Goal: Transaction & Acquisition: Purchase product/service

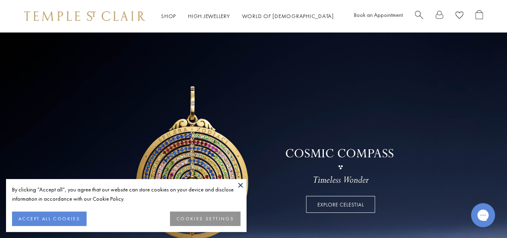
click at [239, 181] on button at bounding box center [241, 185] width 12 height 12
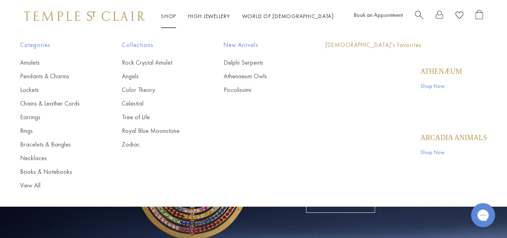
click at [174, 16] on link "Shop Shop" at bounding box center [168, 15] width 15 height 7
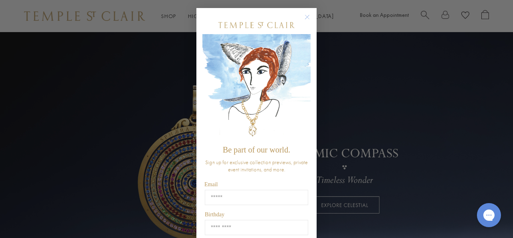
click at [158, 59] on div "Close dialog Be part of our world. Sign up for exclusive collection previews, p…" at bounding box center [256, 119] width 513 height 238
click at [305, 16] on circle "Close dialog" at bounding box center [308, 17] width 10 height 10
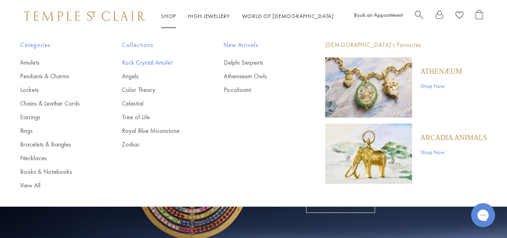
click at [152, 59] on link "Rock Crystal Amulet" at bounding box center [157, 62] width 70 height 9
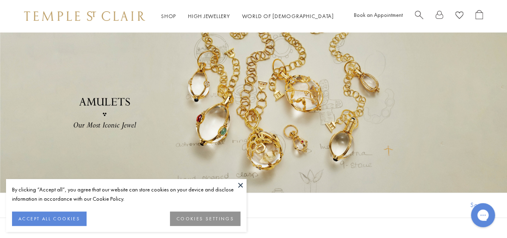
click at [242, 186] on button at bounding box center [241, 185] width 12 height 12
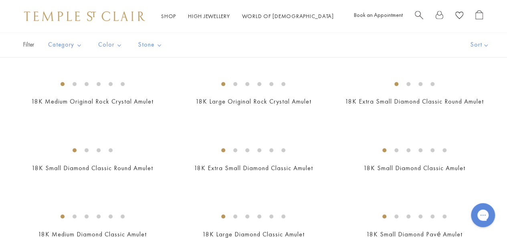
scroll to position [642, 0]
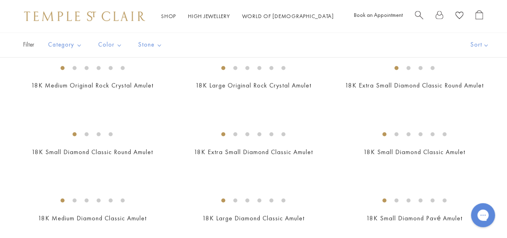
click at [0, 0] on img at bounding box center [0, 0] width 0 height 0
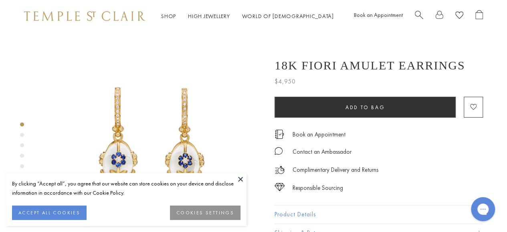
click at [240, 179] on button at bounding box center [241, 179] width 12 height 12
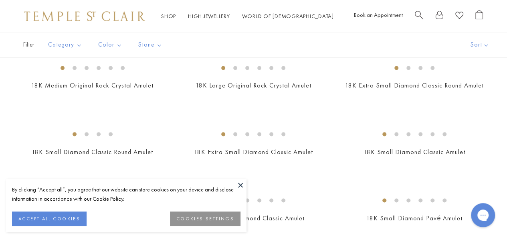
click at [241, 187] on button at bounding box center [241, 185] width 12 height 12
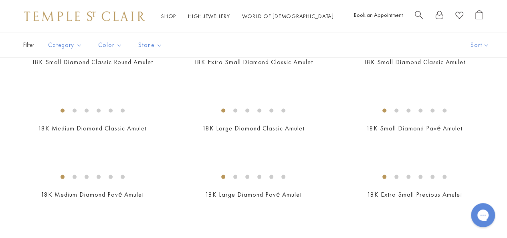
scroll to position [761, 0]
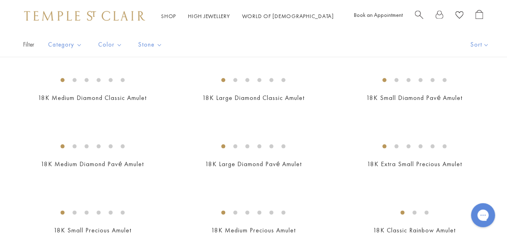
click at [0, 0] on img at bounding box center [0, 0] width 0 height 0
drag, startPoint x: 80, startPoint y: 161, endPoint x: 169, endPoint y: 197, distance: 95.9
drag, startPoint x: 150, startPoint y: 194, endPoint x: 183, endPoint y: 213, distance: 37.5
click at [0, 0] on img at bounding box center [0, 0] width 0 height 0
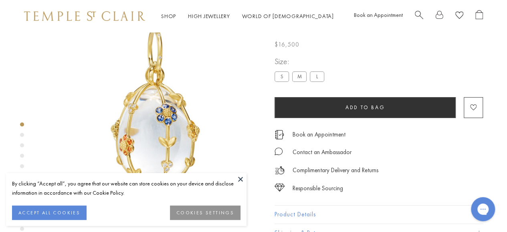
click at [399, 183] on div "Responsible Sourcing" at bounding box center [379, 184] width 209 height 18
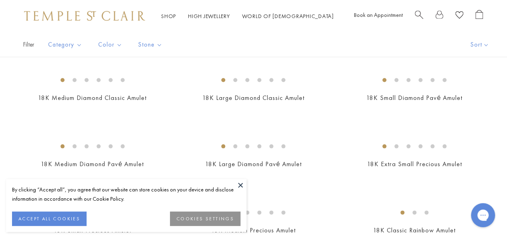
click at [241, 183] on button at bounding box center [241, 185] width 12 height 12
